Goal: Find specific page/section: Find specific page/section

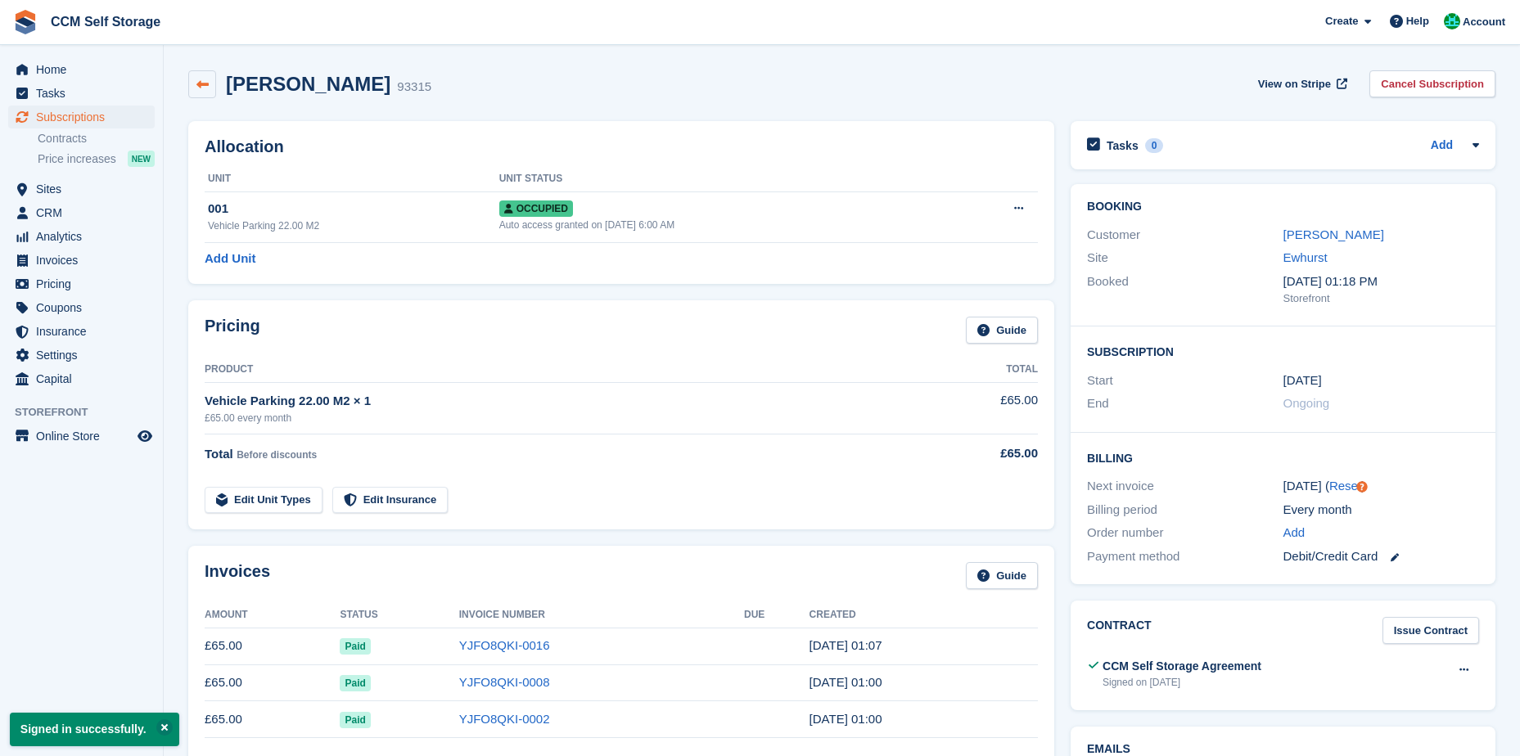
click at [196, 79] on icon at bounding box center [202, 85] width 12 height 12
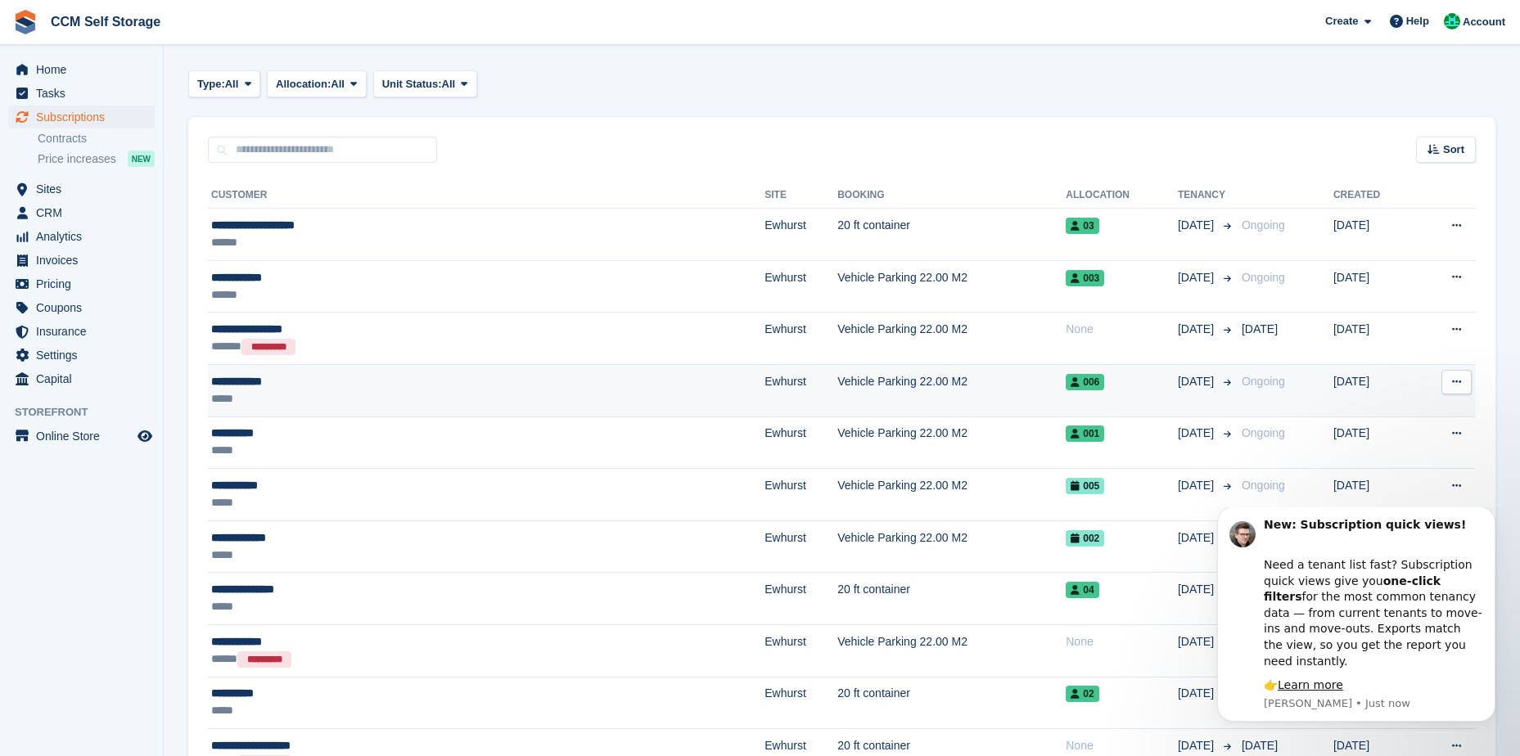
scroll to position [327, 0]
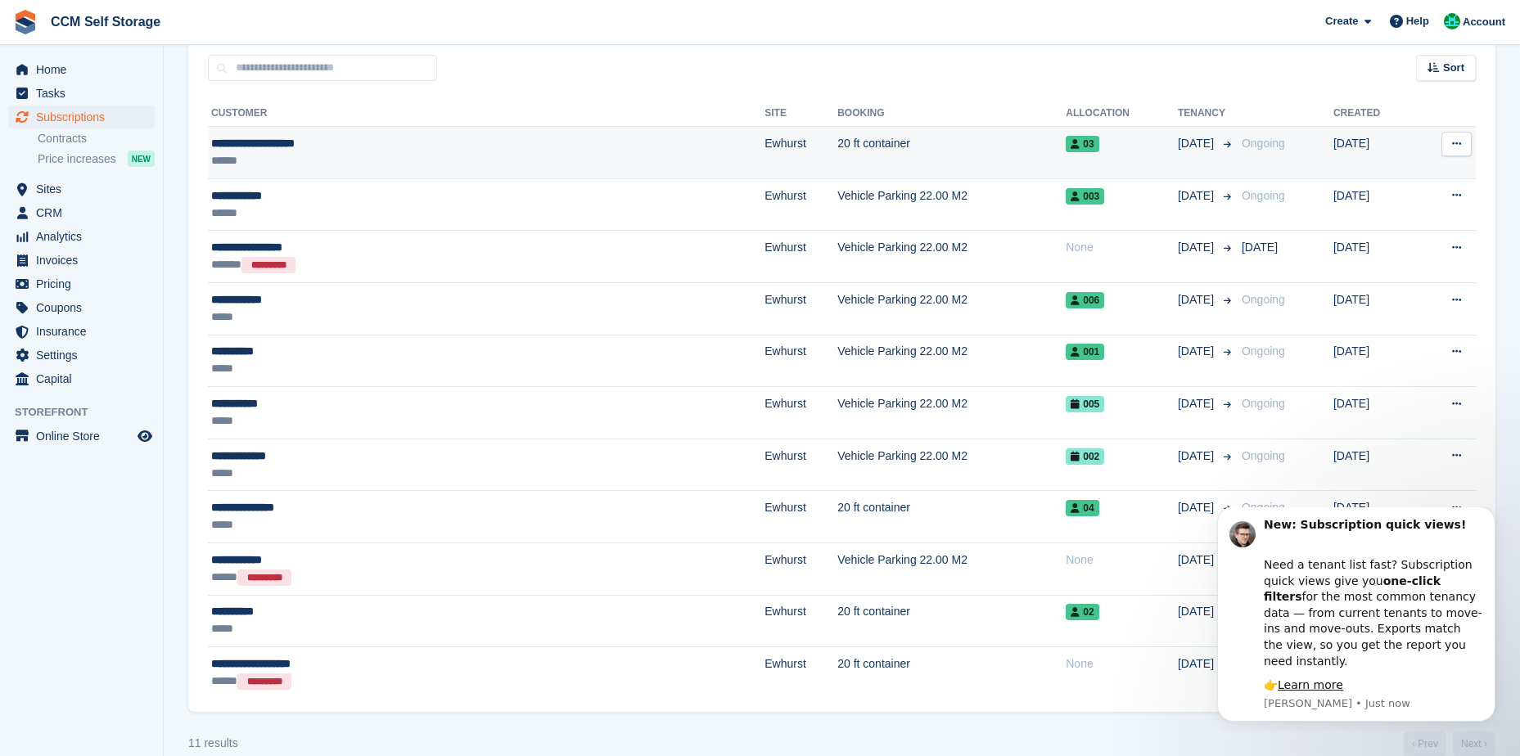
click at [370, 151] on div "**********" at bounding box center [368, 143] width 314 height 17
